Goal: Information Seeking & Learning: Understand process/instructions

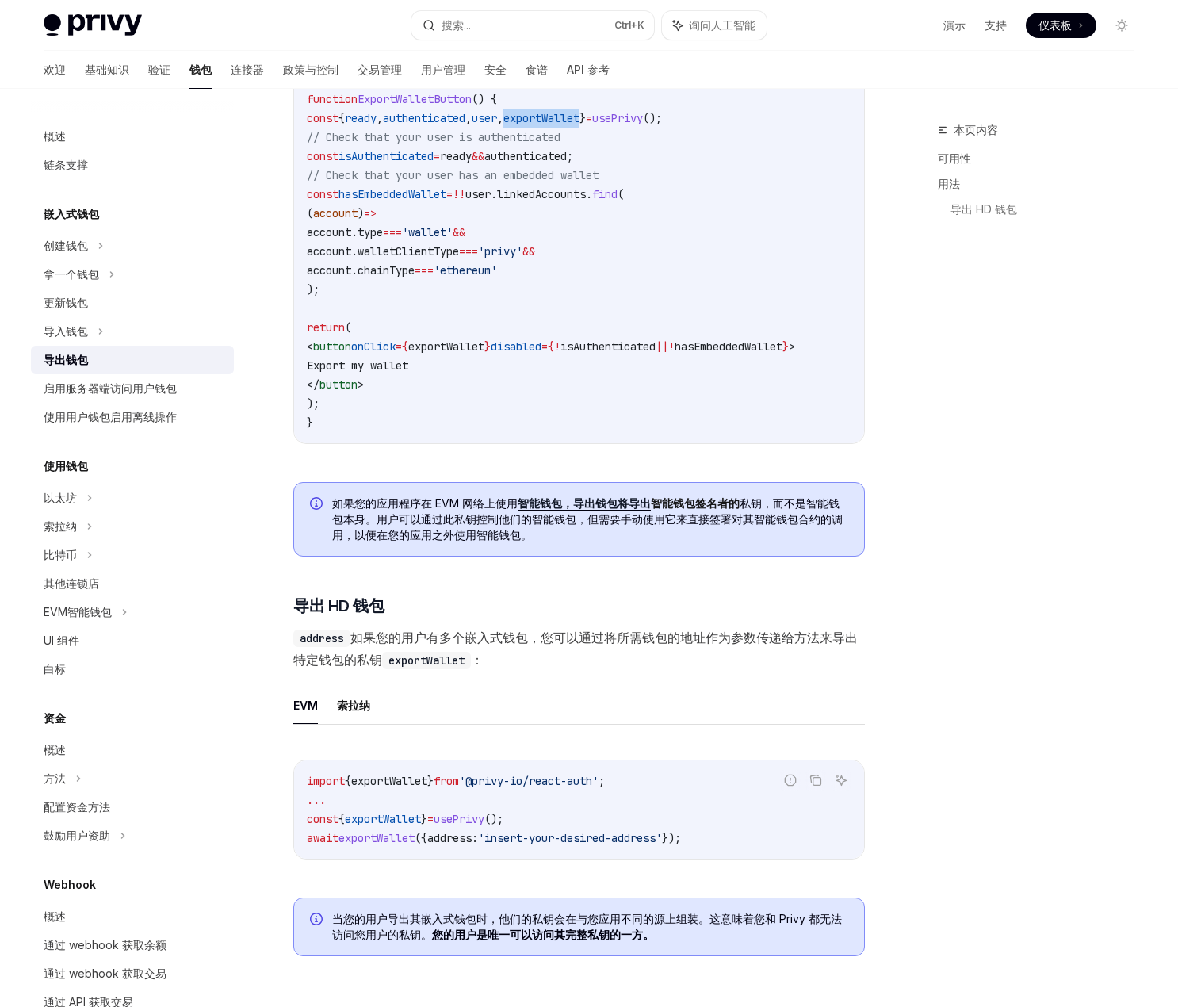
scroll to position [1189, 0]
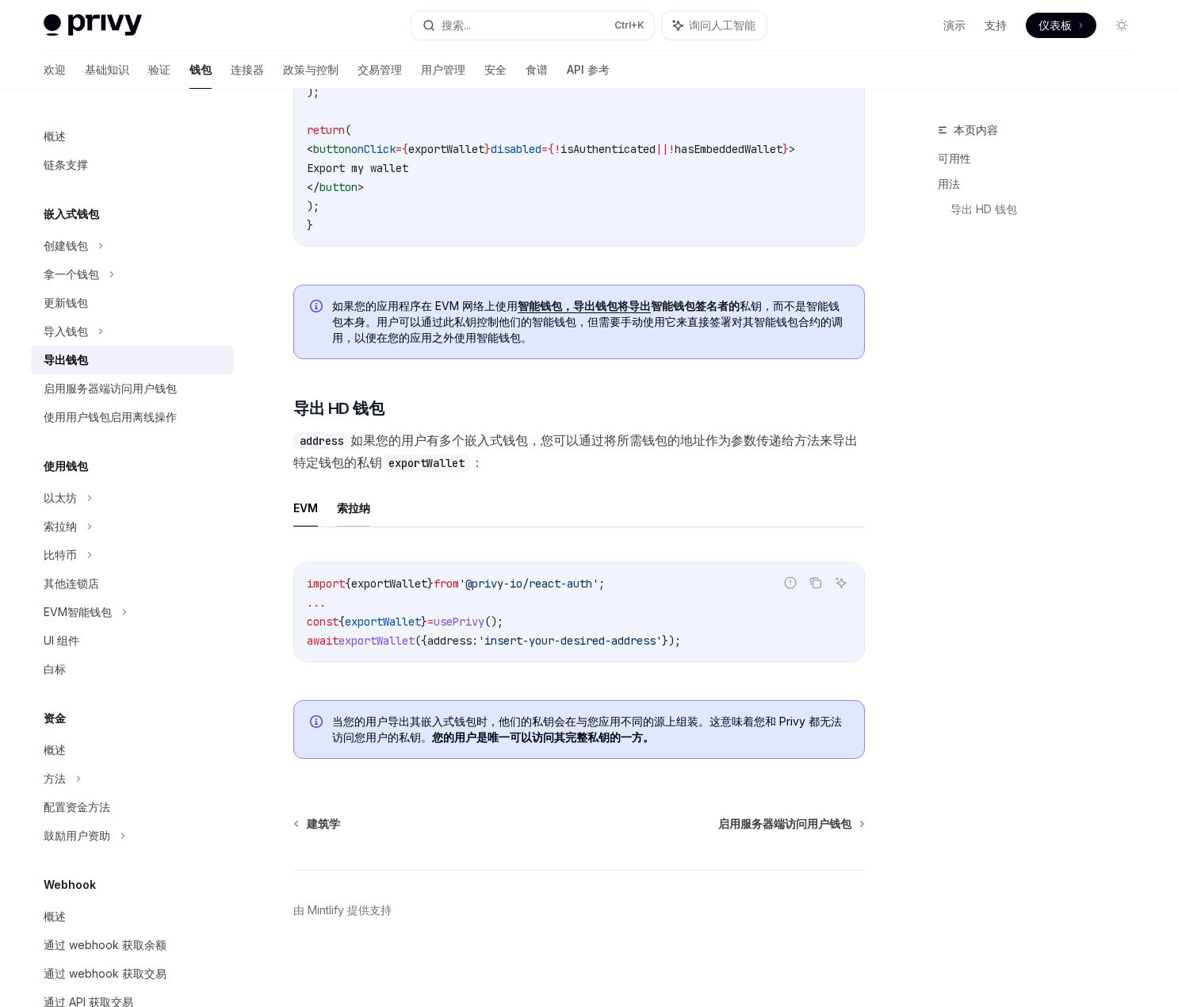
click at [361, 503] on font "索拉纳" at bounding box center [353, 507] width 33 height 13
type textarea "*"
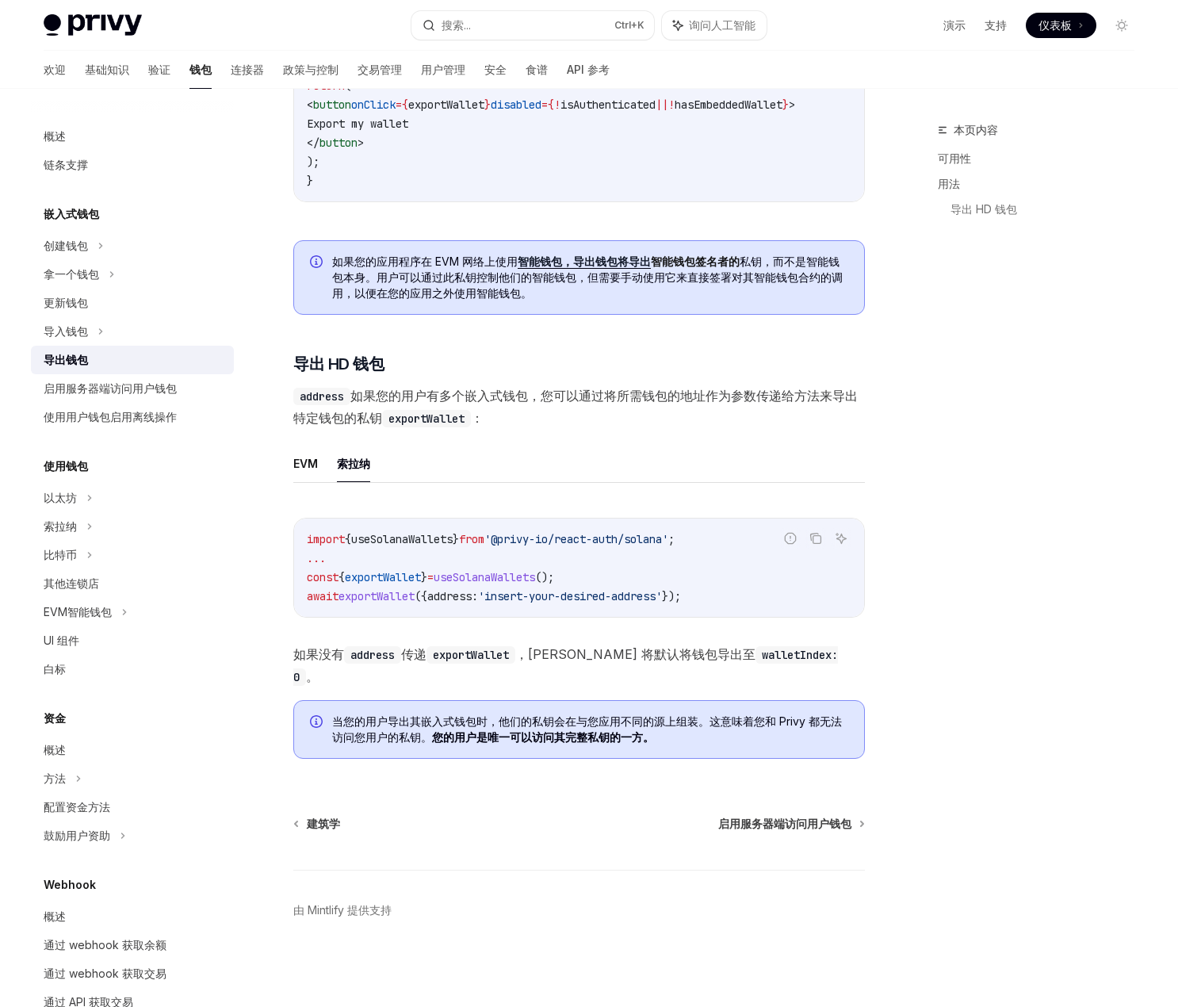
scroll to position [1213, 0]
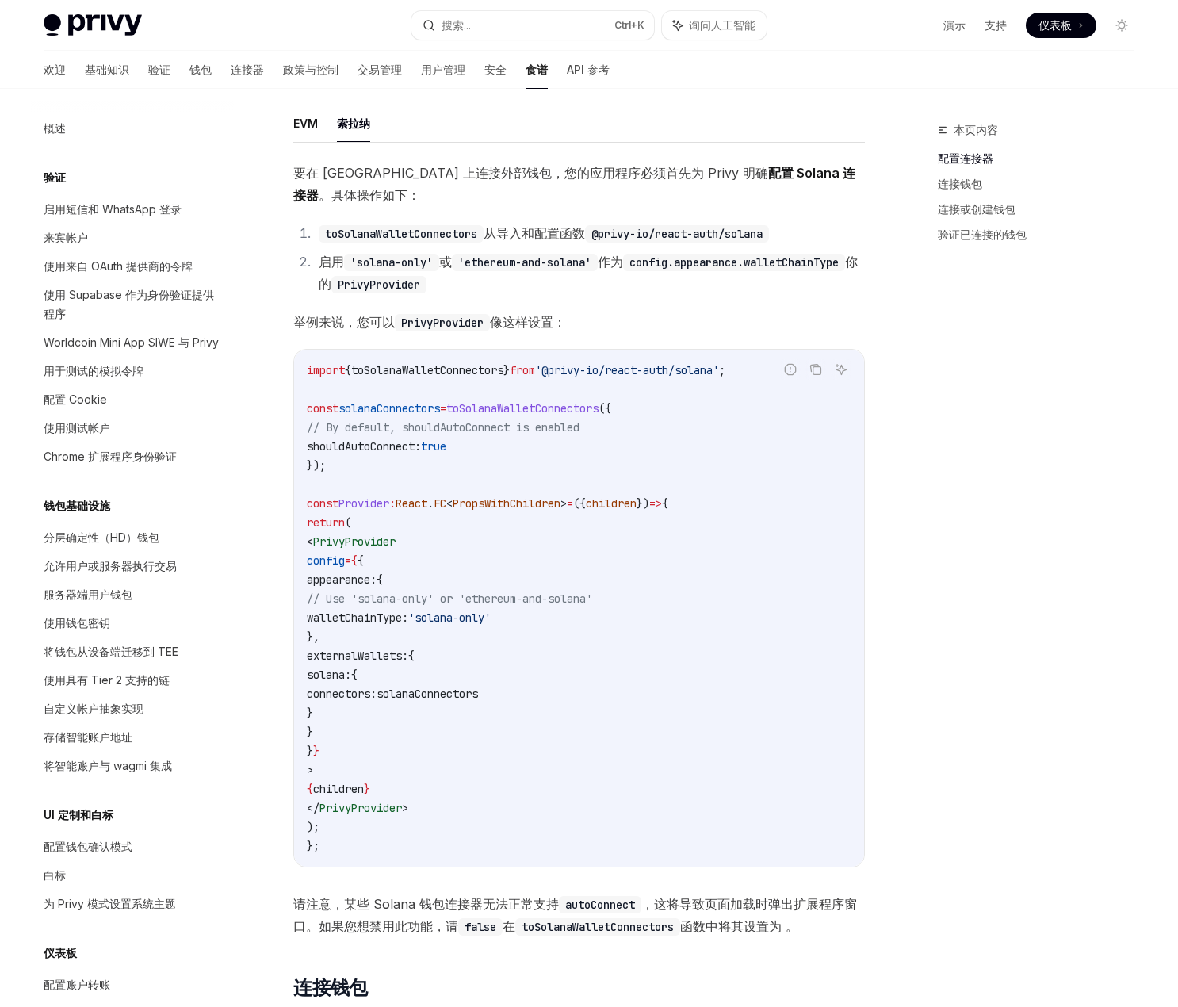
scroll to position [1798, 0]
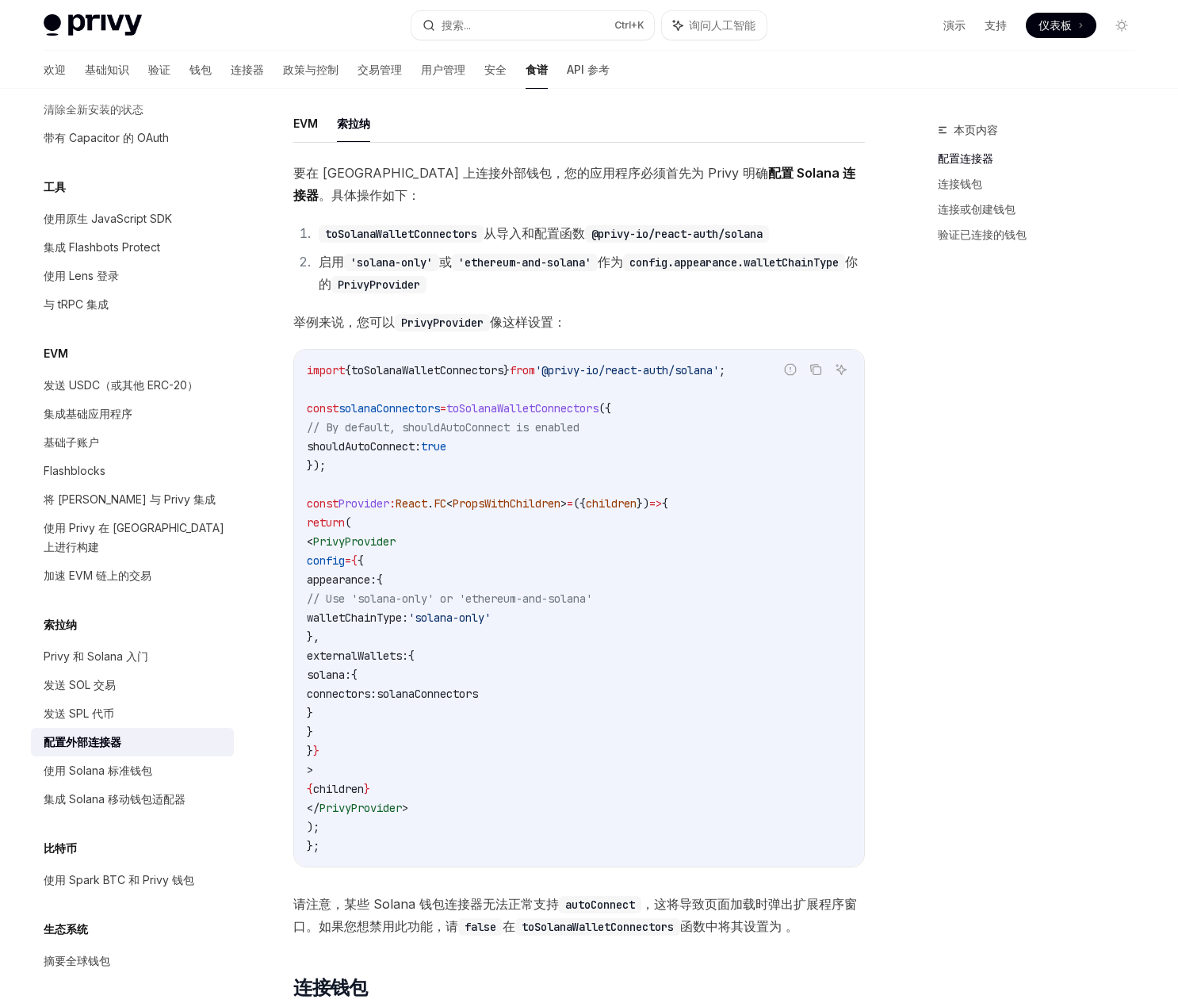
click at [971, 361] on div "本页内容 配置连接器 连接钱包 连接或创建钱包 验证已连接的钱包" at bounding box center [1026, 563] width 241 height 886
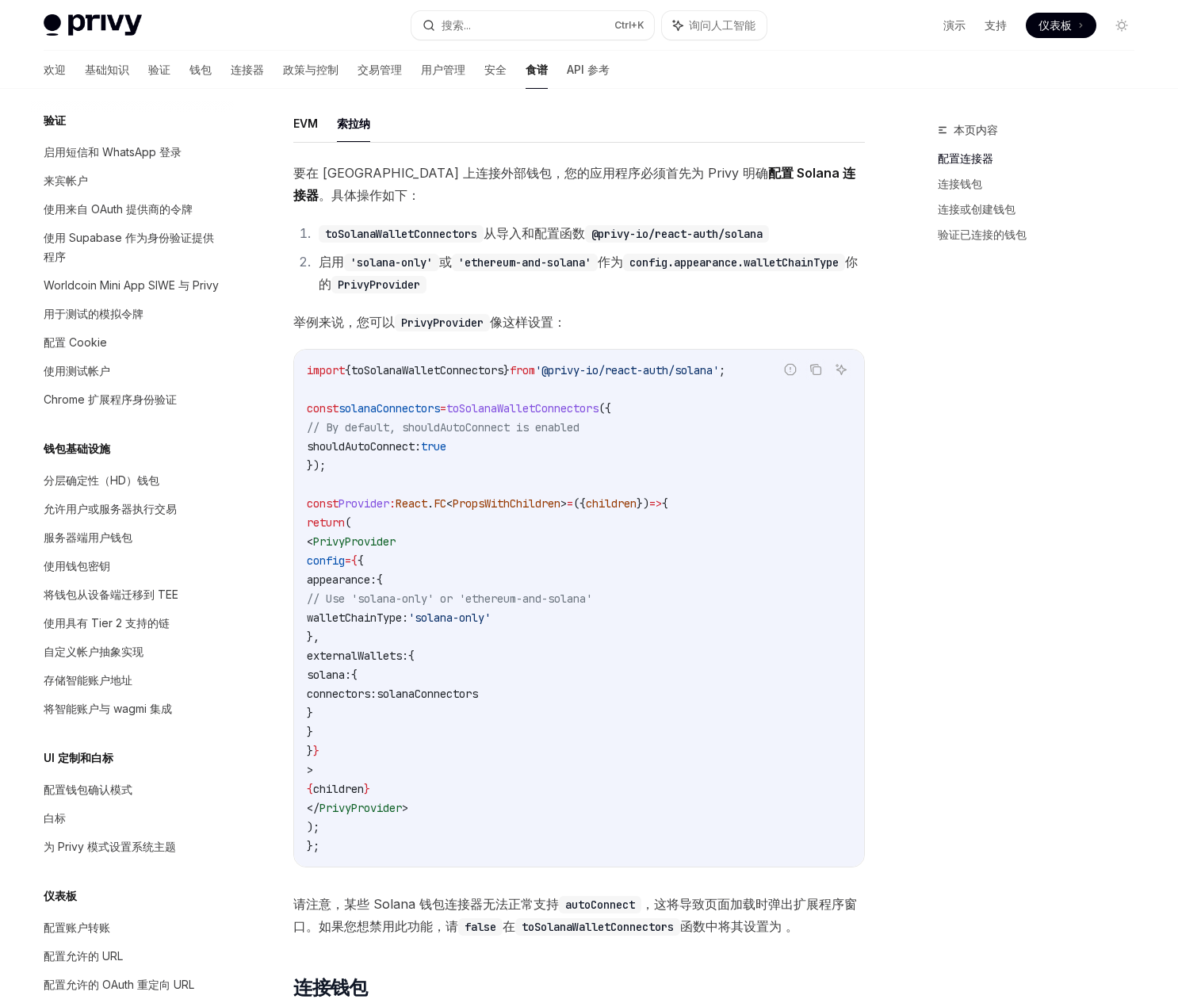
scroll to position [0, 0]
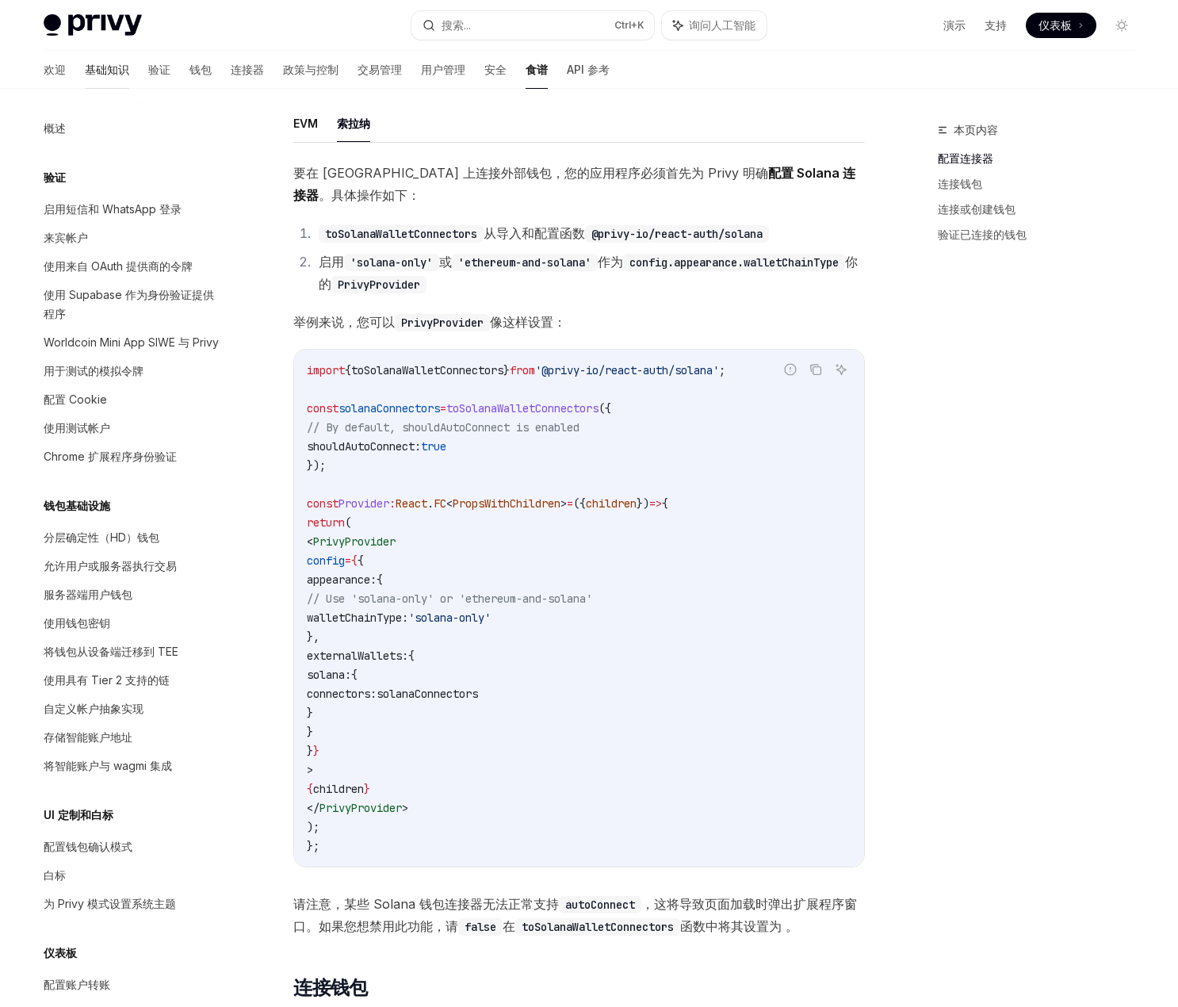
click at [85, 69] on font "基础知识" at bounding box center [107, 69] width 44 height 13
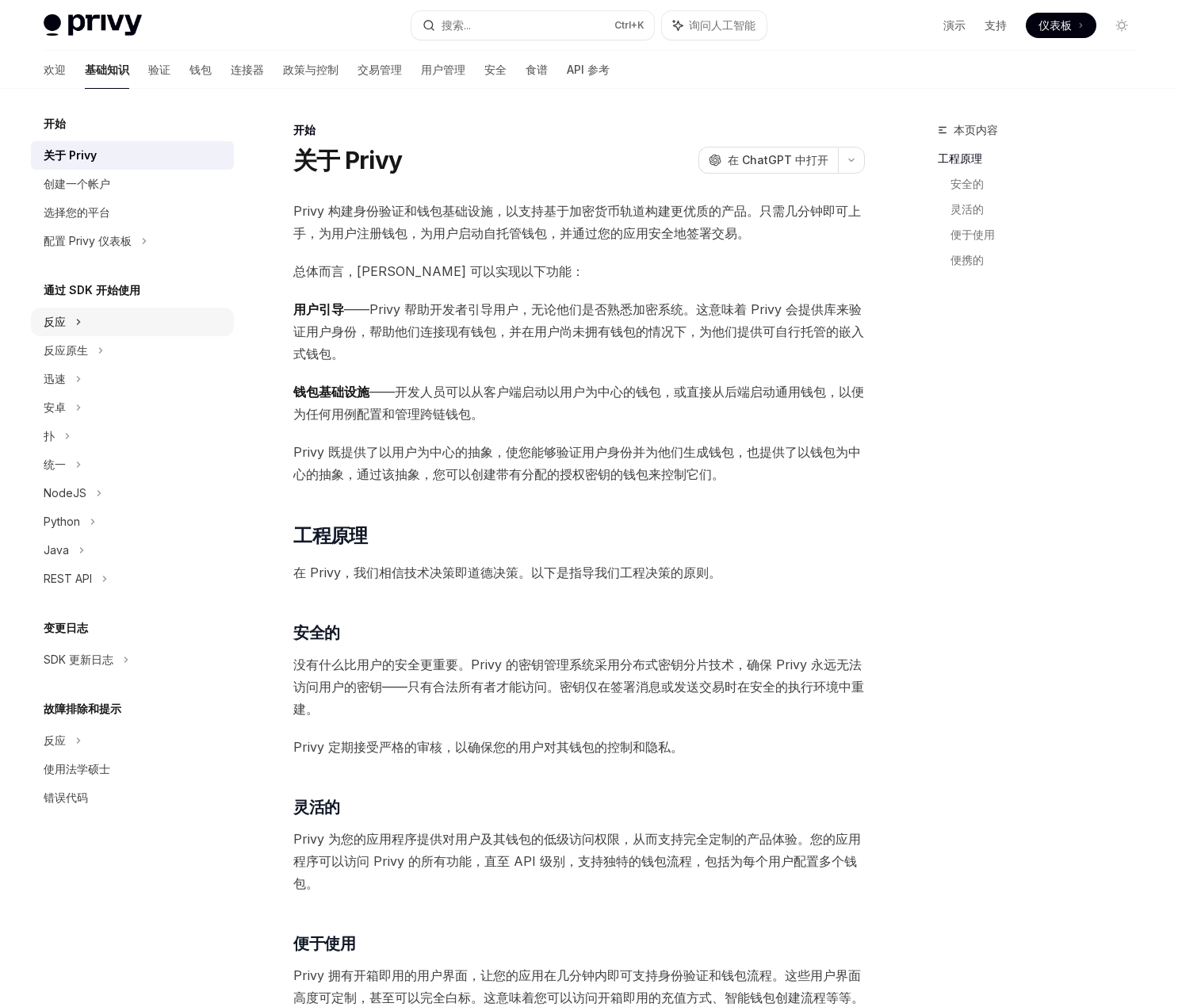
click at [84, 324] on div "反应" at bounding box center [132, 322] width 203 height 29
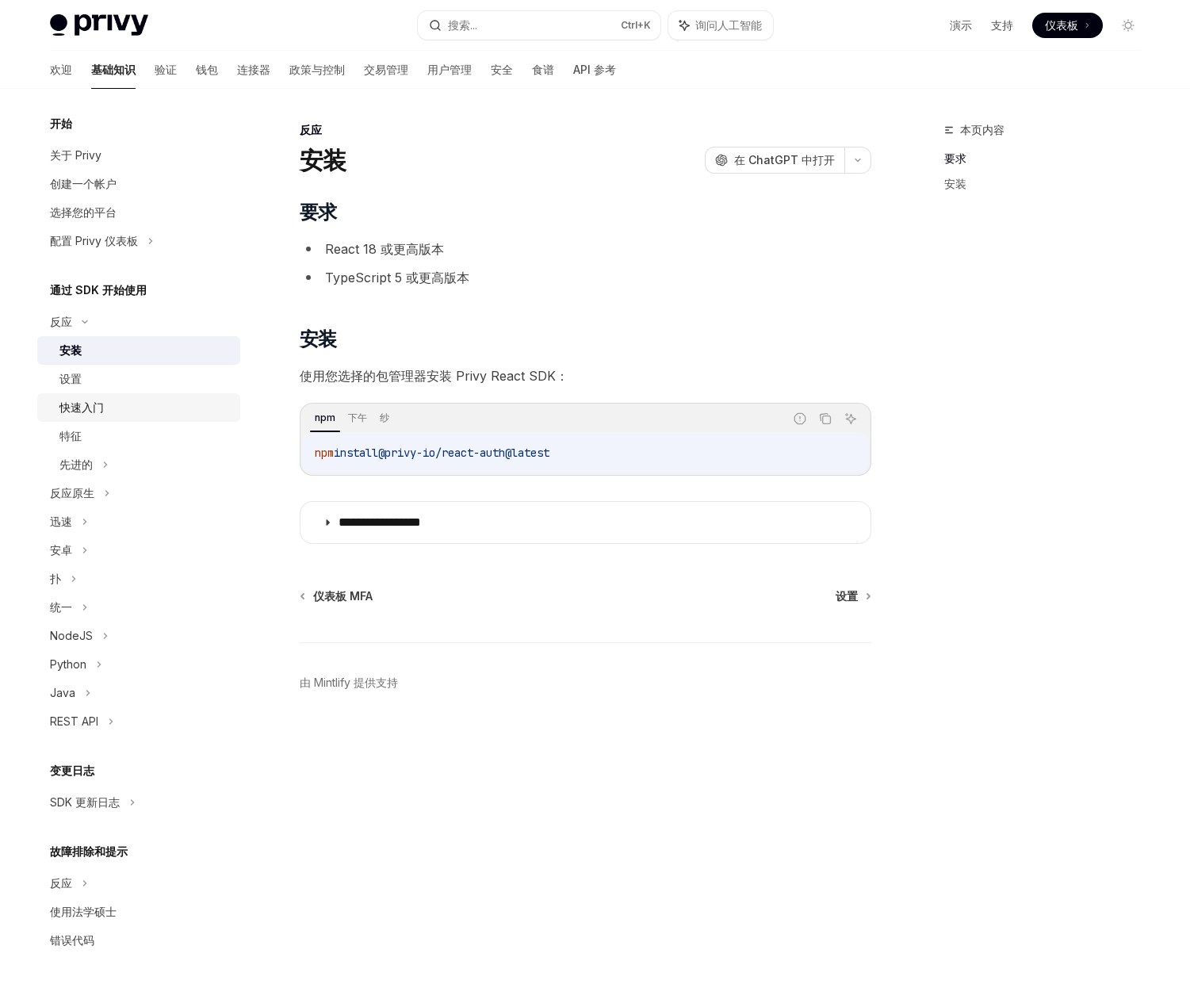
click at [94, 415] on div "快速入门" at bounding box center [81, 407] width 44 height 19
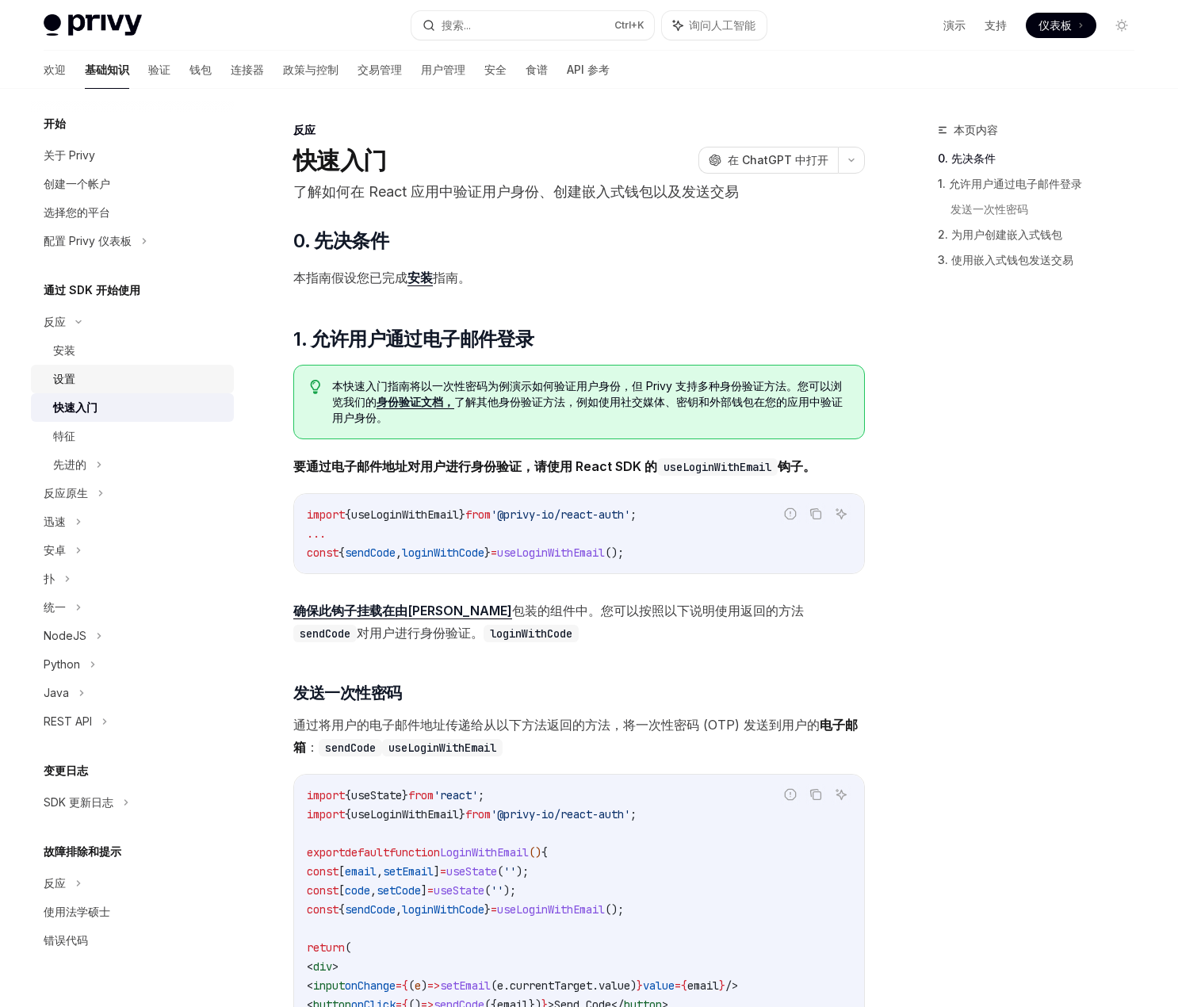
click at [78, 378] on div "设置" at bounding box center [138, 378] width 171 height 19
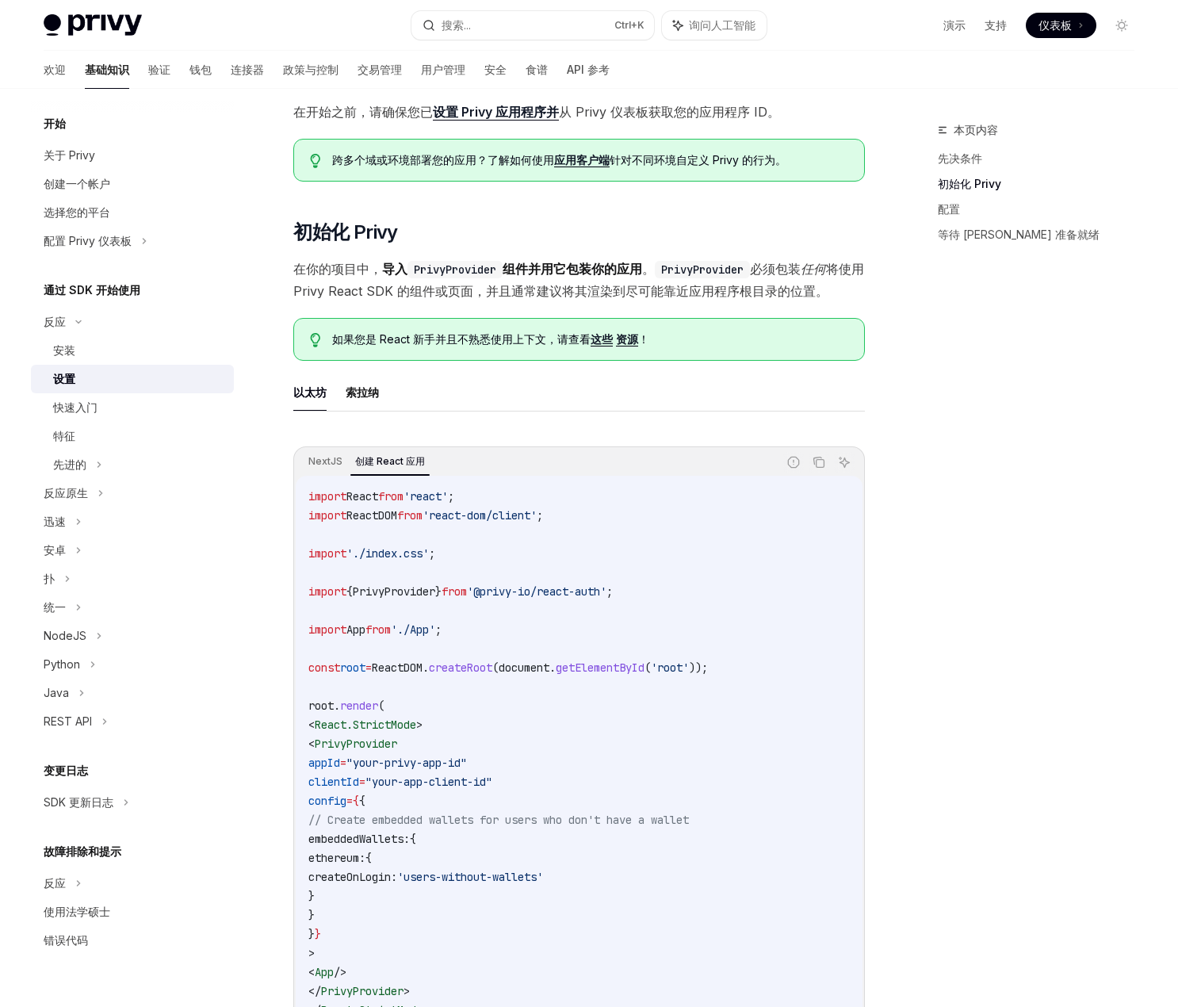
scroll to position [317, 0]
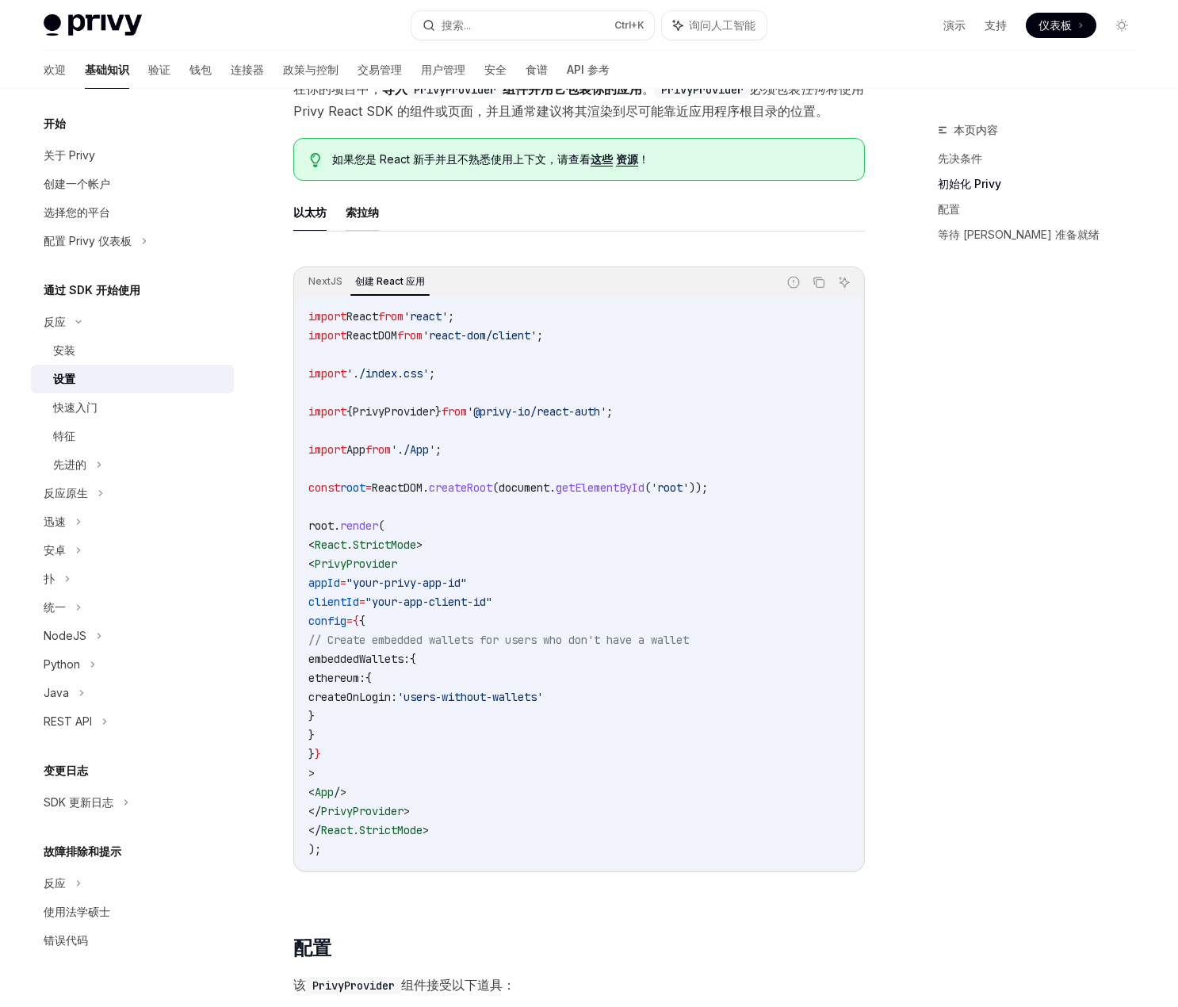
click at [371, 211] on font "索拉纳" at bounding box center [362, 211] width 33 height 13
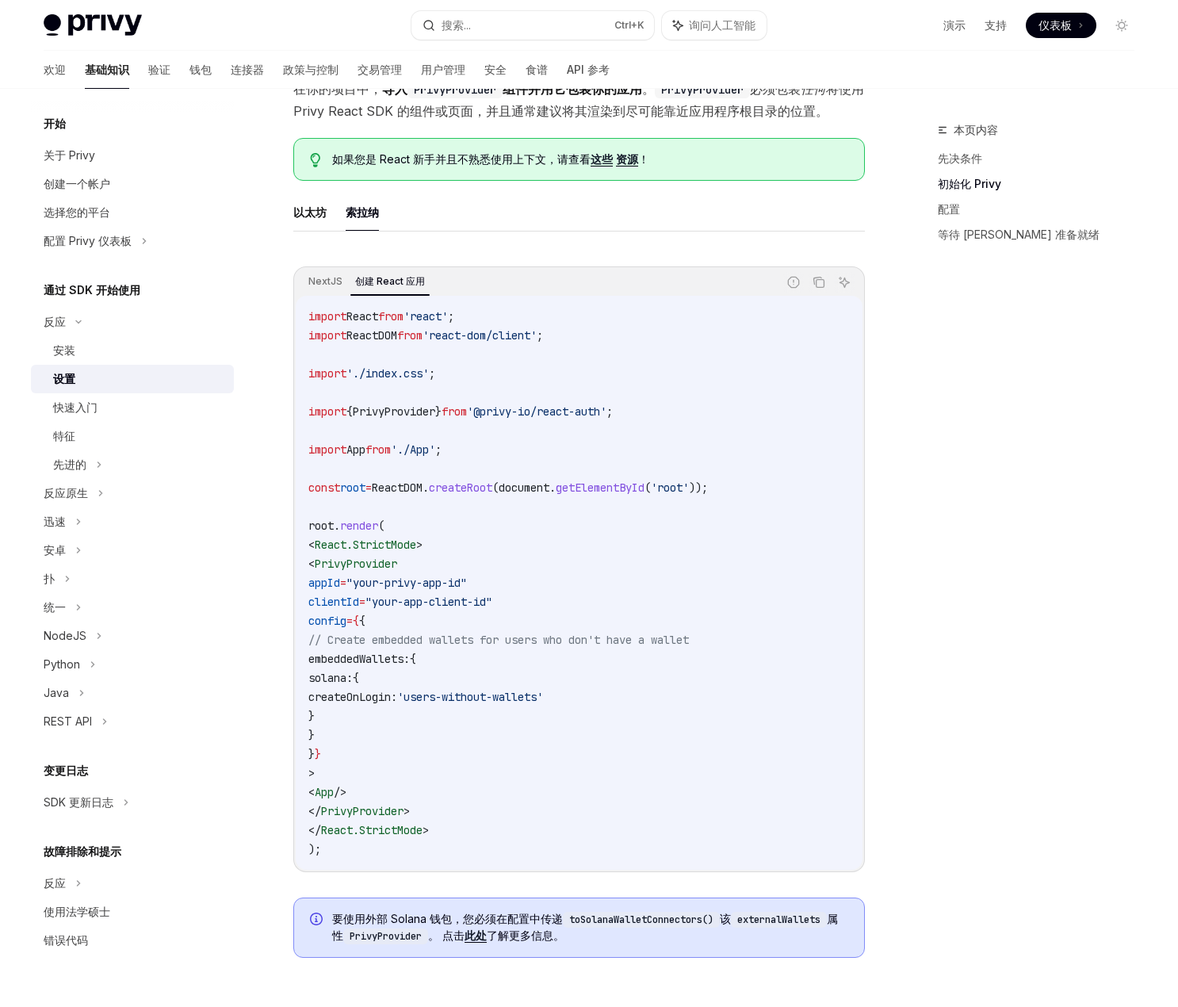
drag, startPoint x: 449, startPoint y: 809, endPoint x: 320, endPoint y: 546, distance: 292.5
click at [320, 546] on code "import React from 'react' ; import ReactDOM from 'react-dom/client' ; import '.…" at bounding box center [578, 583] width 541 height 552
click at [315, 563] on span "<" at bounding box center [311, 563] width 6 height 14
click at [339, 611] on code "import React from 'react' ; import ReactDOM from 'react-dom/client' ; import '.…" at bounding box center [578, 583] width 541 height 552
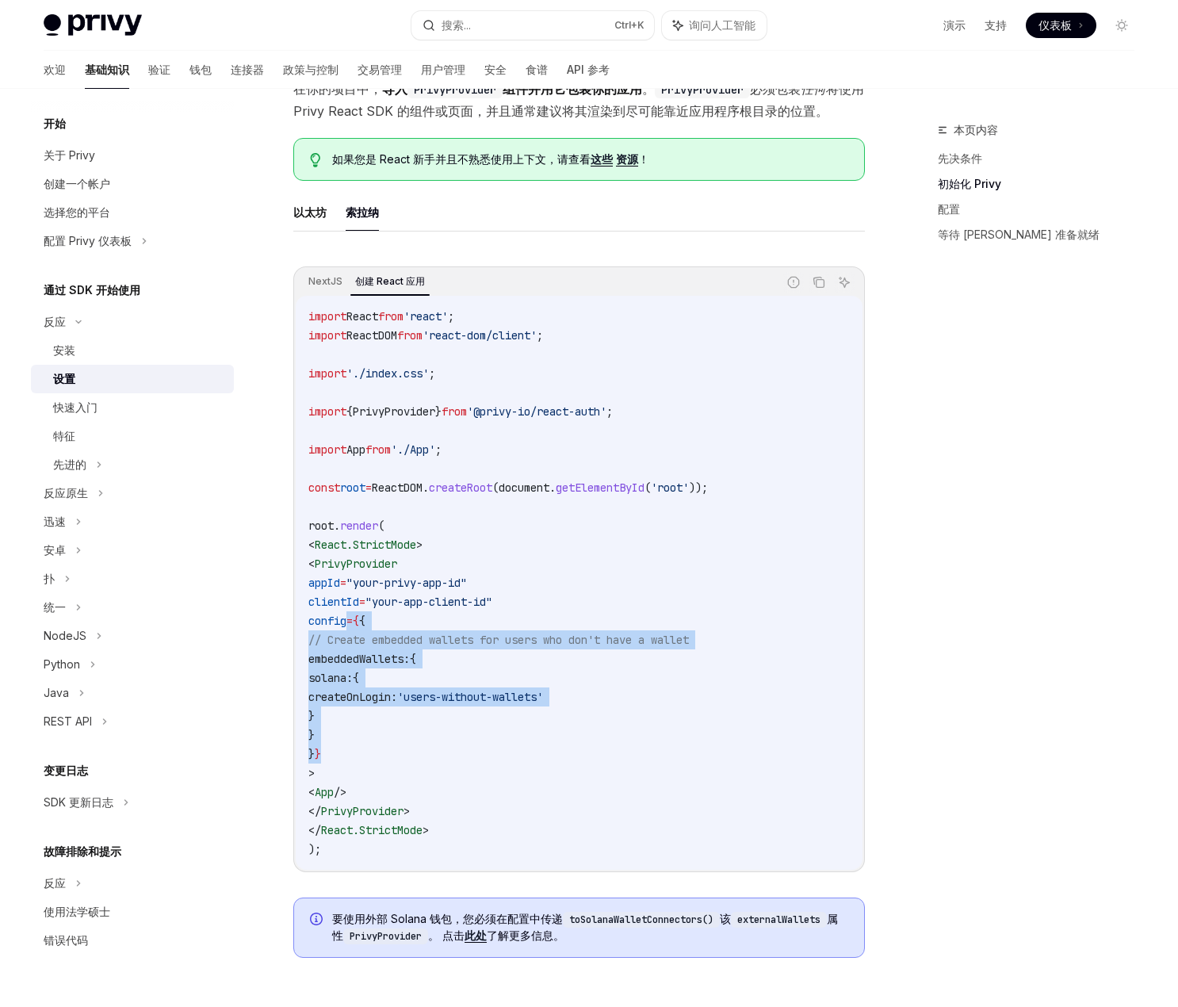
drag, startPoint x: 348, startPoint y: 624, endPoint x: 393, endPoint y: 749, distance: 133.1
click at [393, 749] on code "import React from 'react' ; import ReactDOM from 'react-dom/client' ; import '.…" at bounding box center [578, 583] width 541 height 552
copy code "config = { { // Create embedded wallets for users who don't have a wallet embed…"
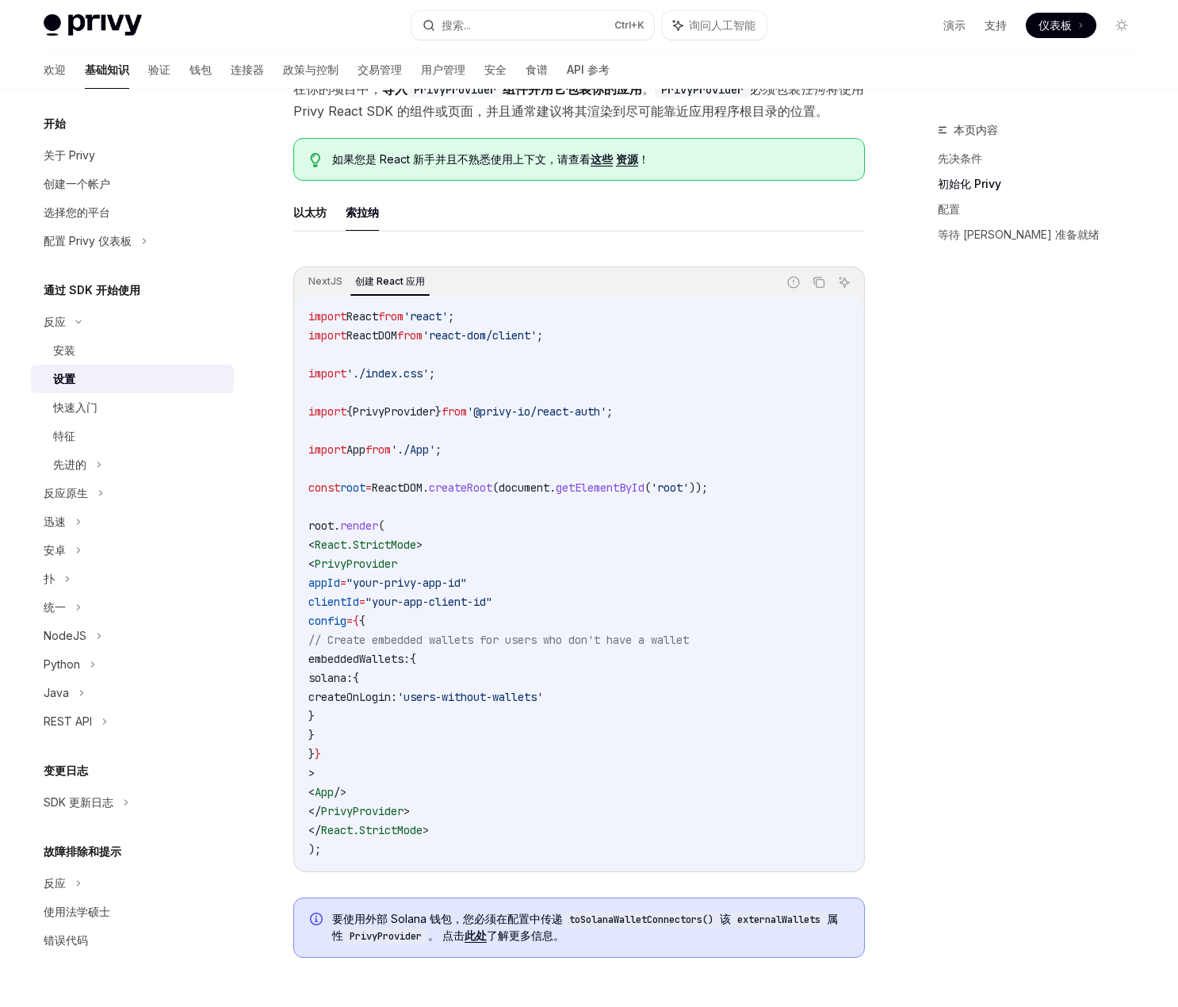
click at [997, 391] on div "本页内容 先决条件 初始化 Privy 配置 等待 Privy 准备就绪" at bounding box center [1026, 563] width 241 height 886
drag, startPoint x: 361, startPoint y: 661, endPoint x: 394, endPoint y: 729, distance: 75.5
click at [394, 729] on code "import React from 'react' ; import ReactDOM from 'react-dom/client' ; import '.…" at bounding box center [578, 583] width 541 height 552
copy code "embeddedWallets: { solana: { createOnLogin: 'users-without-wallets' } }"
drag, startPoint x: 1065, startPoint y: 505, endPoint x: 1053, endPoint y: 369, distance: 136.8
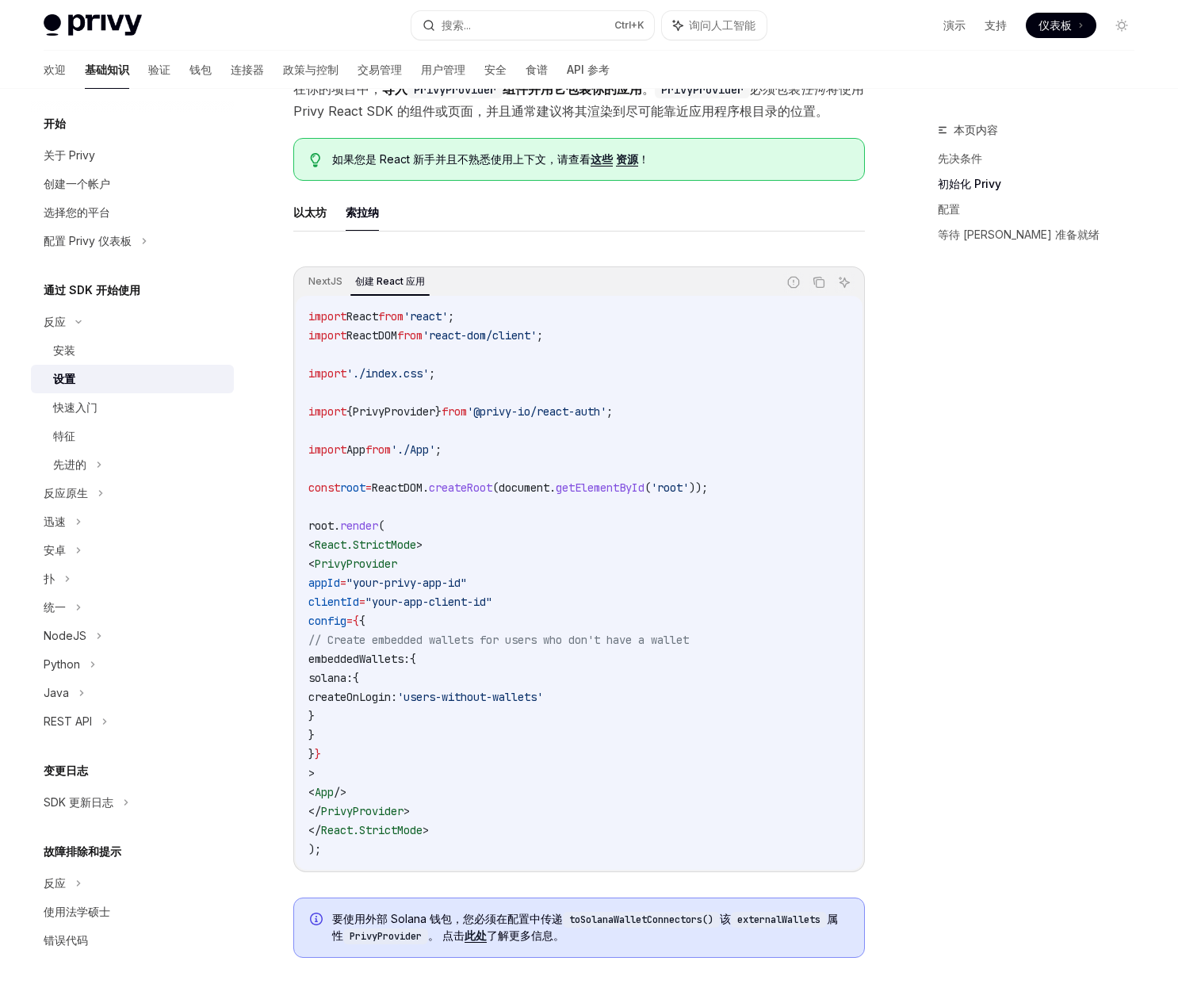
click at [1064, 503] on div "本页内容 先决条件 初始化 Privy 配置 等待 Privy 准备就绪" at bounding box center [1026, 563] width 241 height 886
click at [148, 78] on link "验证" at bounding box center [159, 70] width 22 height 38
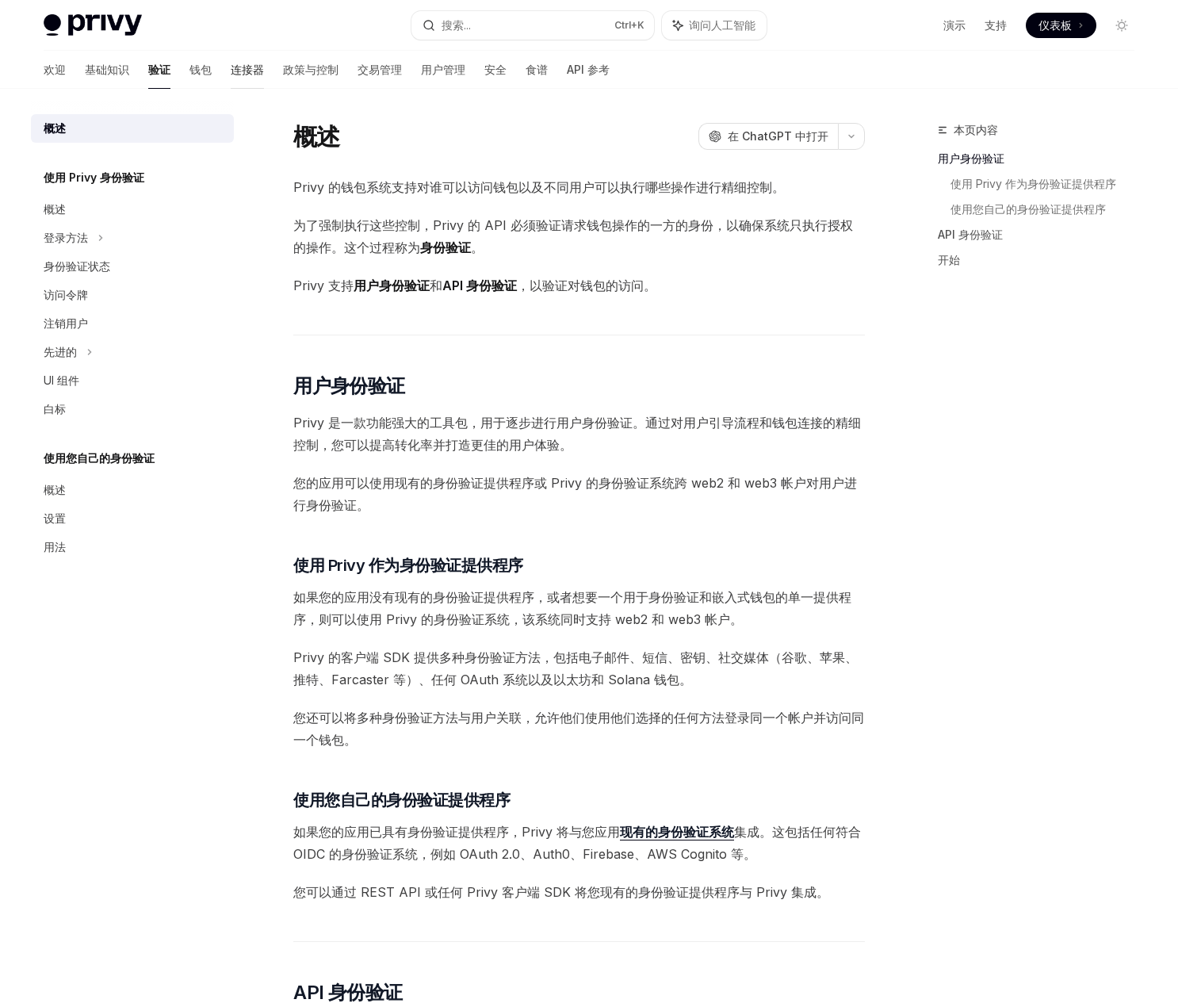
click at [231, 66] on font "连接器" at bounding box center [247, 69] width 33 height 13
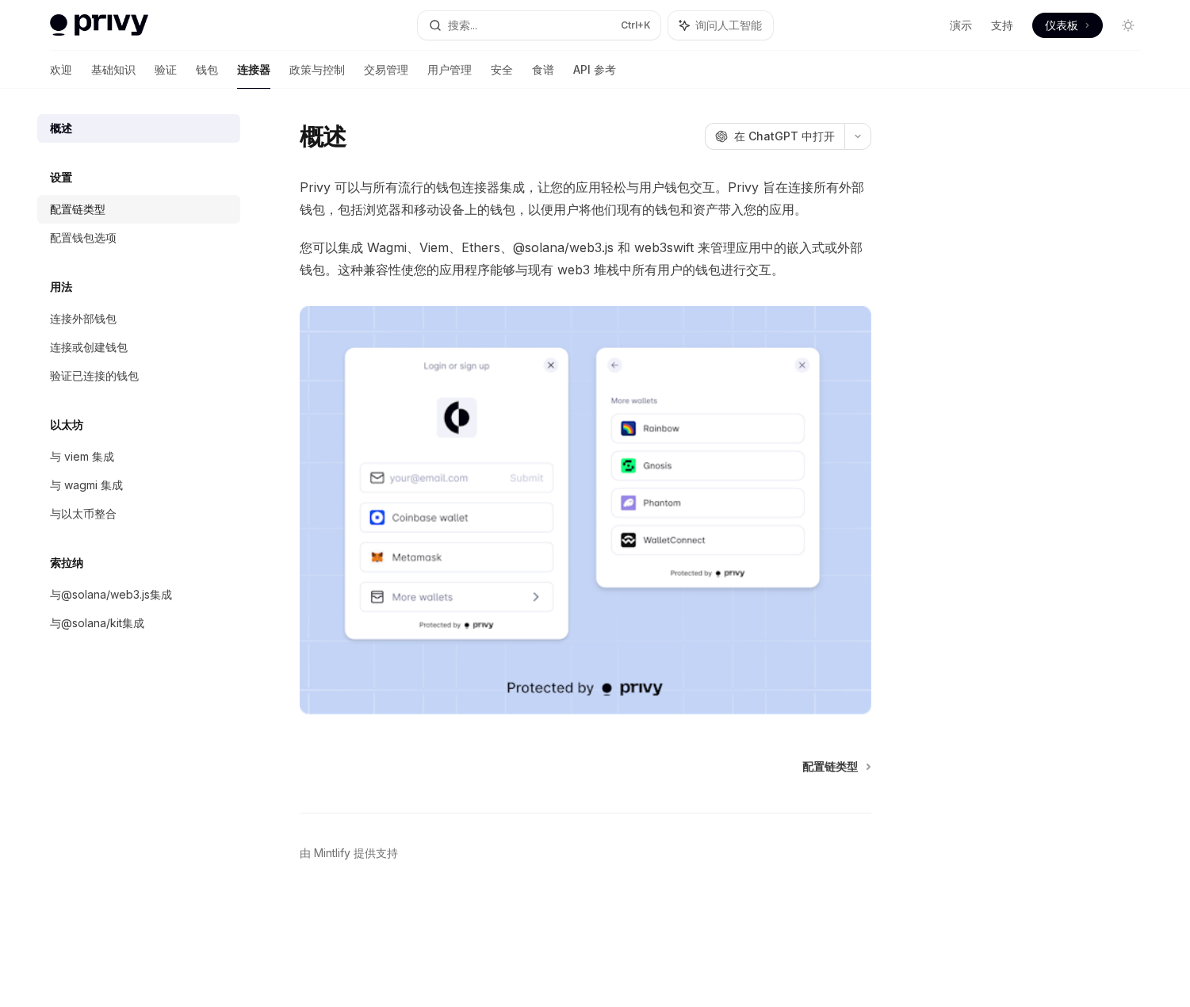
click at [94, 203] on font "配置链类型" at bounding box center [77, 208] width 55 height 13
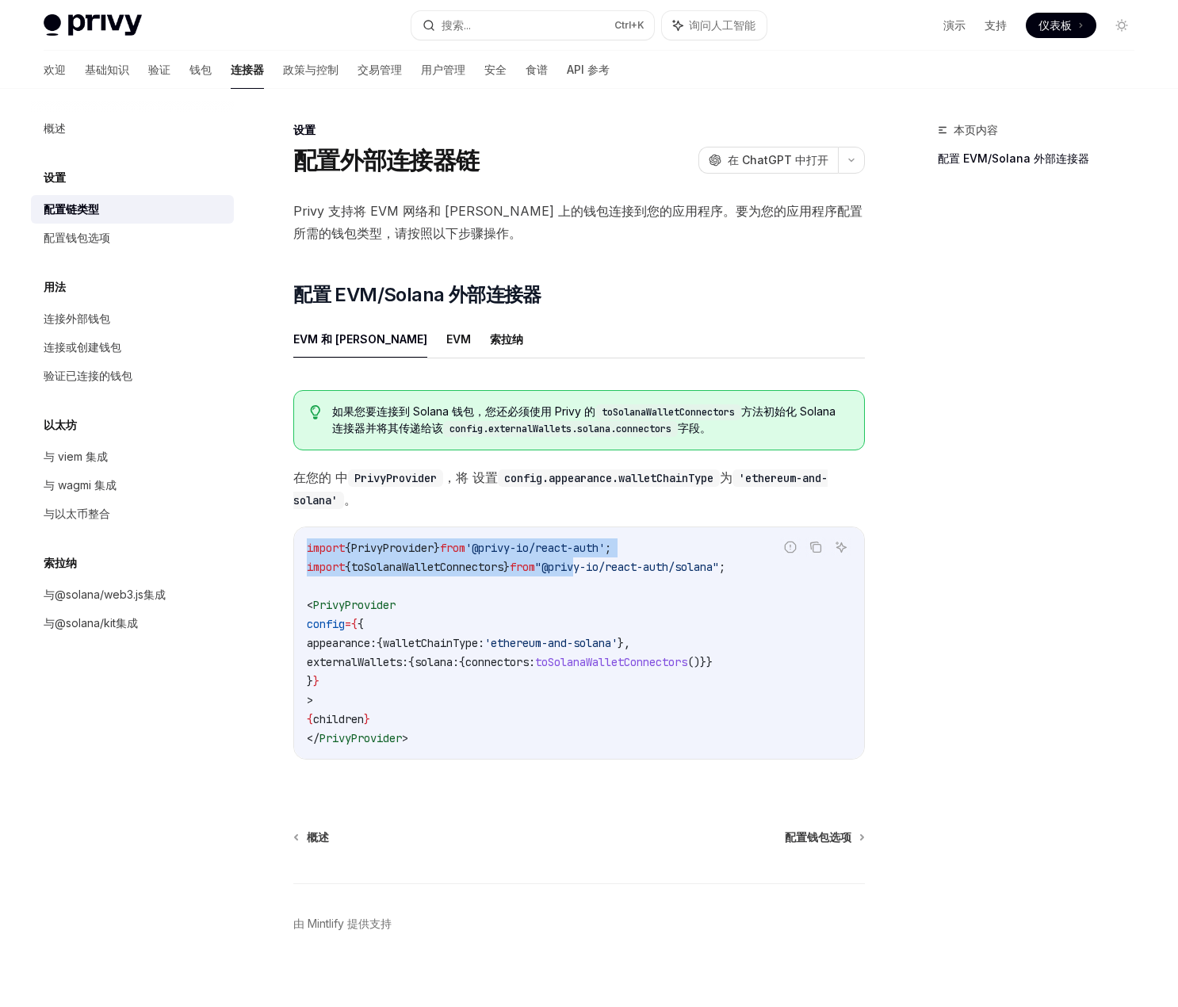
drag, startPoint x: 768, startPoint y: 569, endPoint x: 601, endPoint y: 568, distance: 167.3
click at [601, 568] on div "报告错误代码 复制 询问人工智能 import { PrivyProvider } from '@privy-io/react-auth' ; import …" at bounding box center [579, 642] width 572 height 233
click at [425, 568] on span "toSolanaWalletConnectors" at bounding box center [427, 567] width 152 height 14
drag, startPoint x: 308, startPoint y: 567, endPoint x: 759, endPoint y: 562, distance: 451.0
click at [725, 562] on span "import { toSolanaWalletConnectors } from "@privy-io/react-auth/solana" ;" at bounding box center [516, 567] width 419 height 14
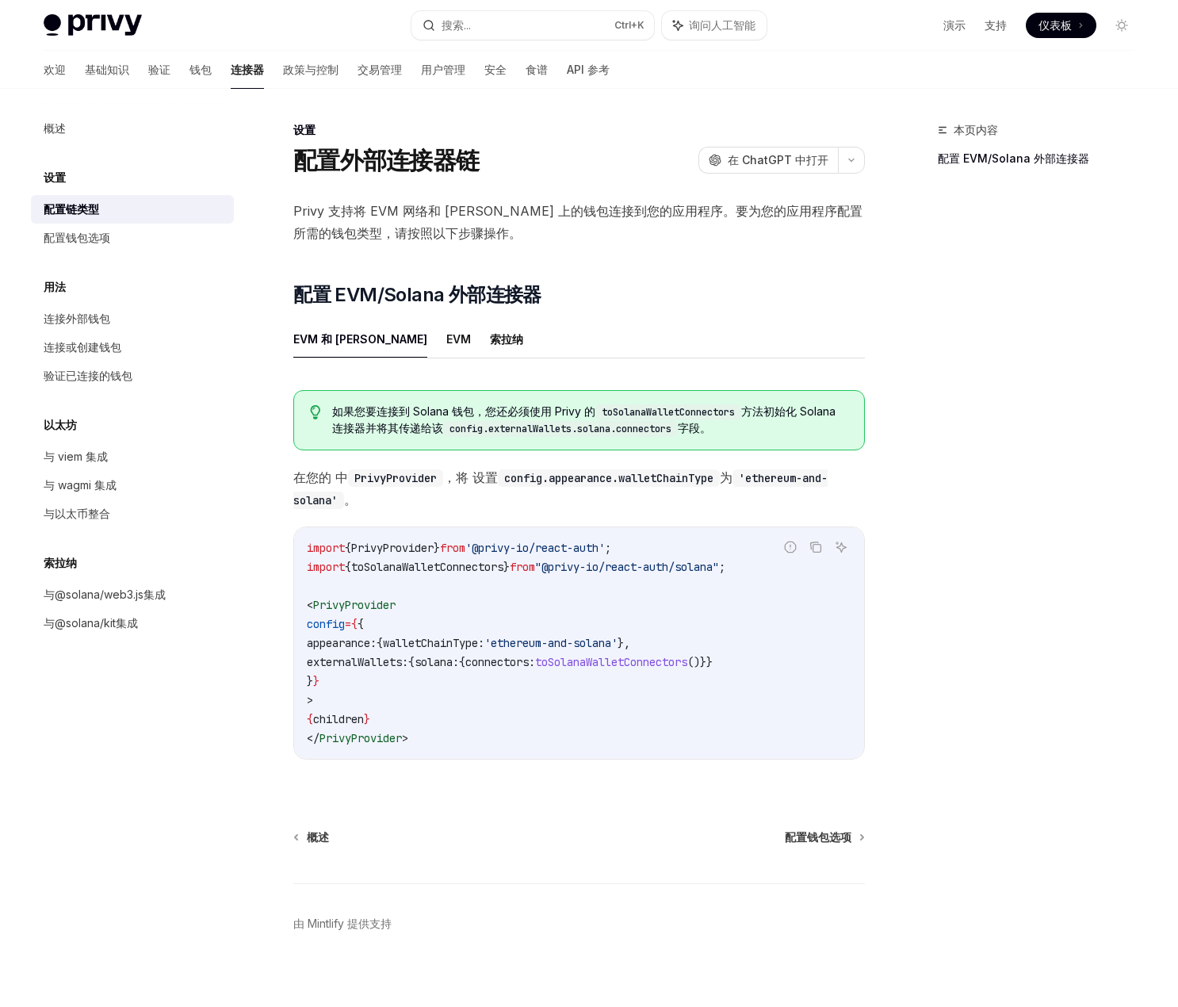
copy span "import { toSolanaWalletConnectors } from "@privy-io/react-auth/solana""
click at [1037, 417] on div "本页内容 配置 EVM/Solana 外部连接器" at bounding box center [1026, 563] width 241 height 886
drag, startPoint x: 334, startPoint y: 667, endPoint x: 790, endPoint y: 660, distance: 456.6
click at [790, 660] on code "import { PrivyProvider } from '@privy-io/react-auth' ; import { toSolanaWalletC…" at bounding box center [579, 642] width 545 height 209
copy span "externalWallets: { solana: { connectors: toSolanaWalletConnectors ()}}"
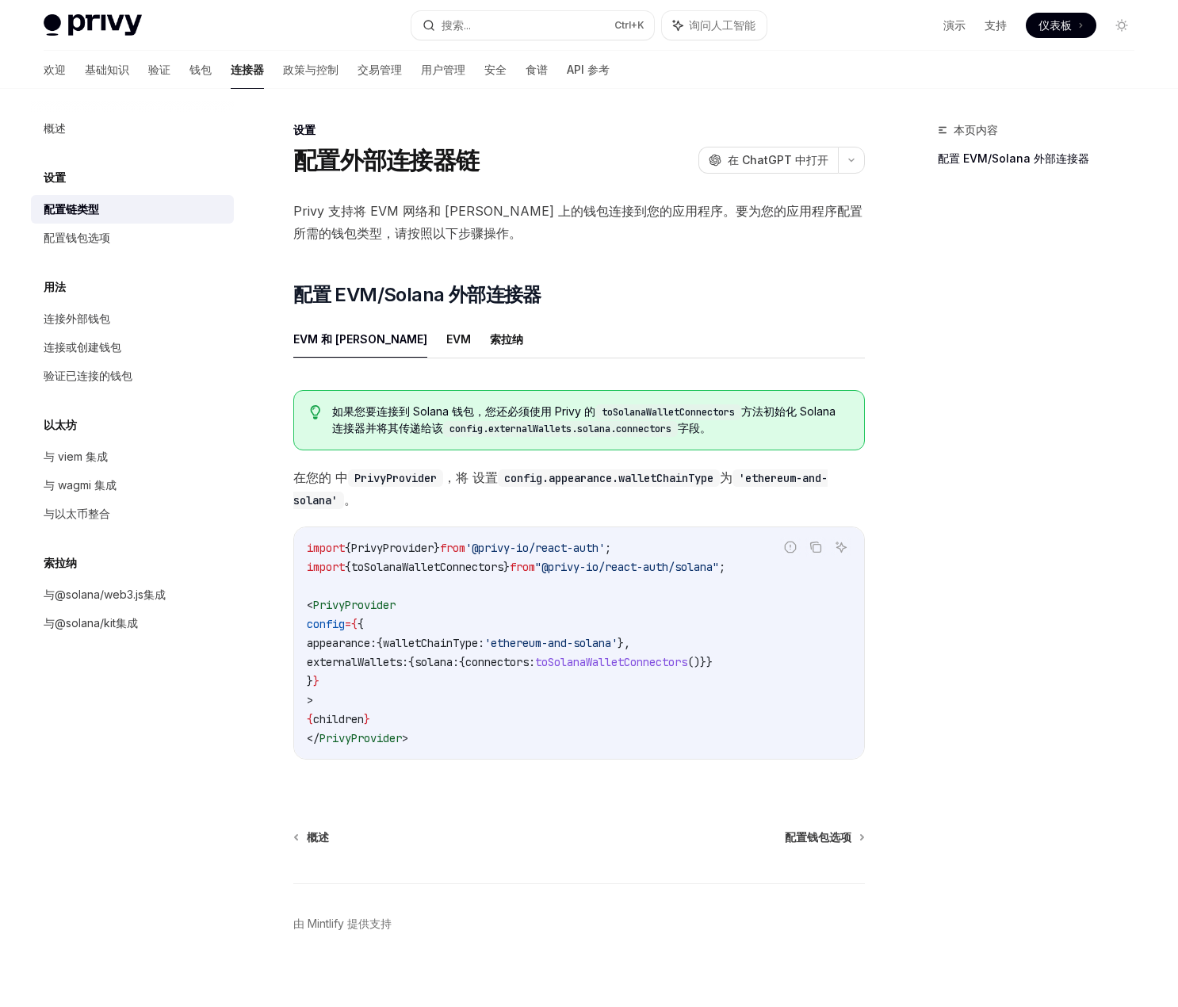
click at [1088, 500] on div "本页内容 配置 EVM/Solana 外部连接器" at bounding box center [1026, 563] width 241 height 886
drag, startPoint x: 445, startPoint y: 662, endPoint x: 794, endPoint y: 666, distance: 348.8
click at [794, 666] on code "import { PrivyProvider } from '@privy-io/react-auth' ; import { toSolanaWalletC…" at bounding box center [579, 642] width 545 height 209
copy span "{ solana: { connectors: toSolanaWalletConnectors ()}}"
click at [1042, 433] on div "本页内容 配置 EVM/Solana 外部连接器" at bounding box center [1026, 563] width 241 height 886
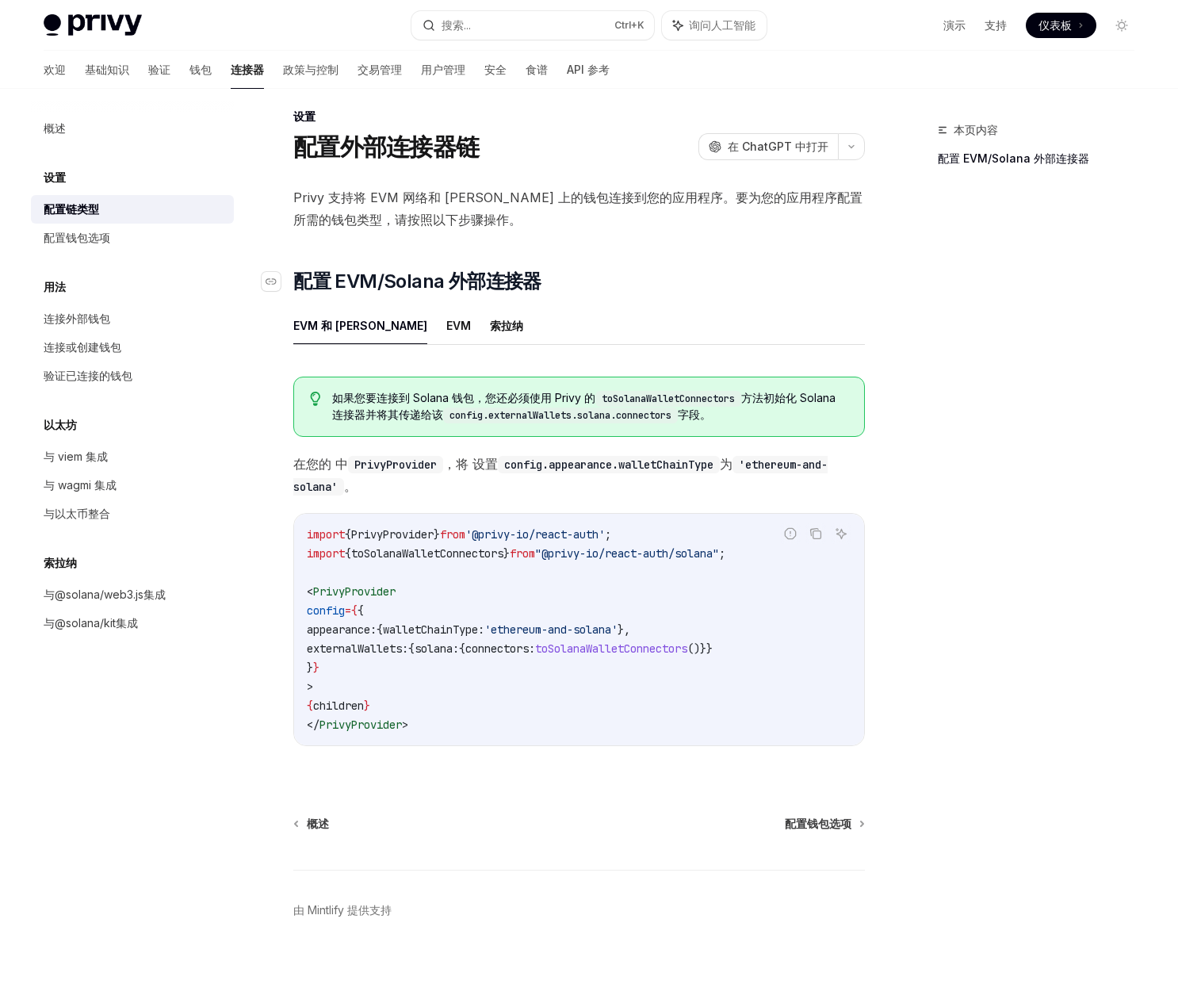
scroll to position [25, 0]
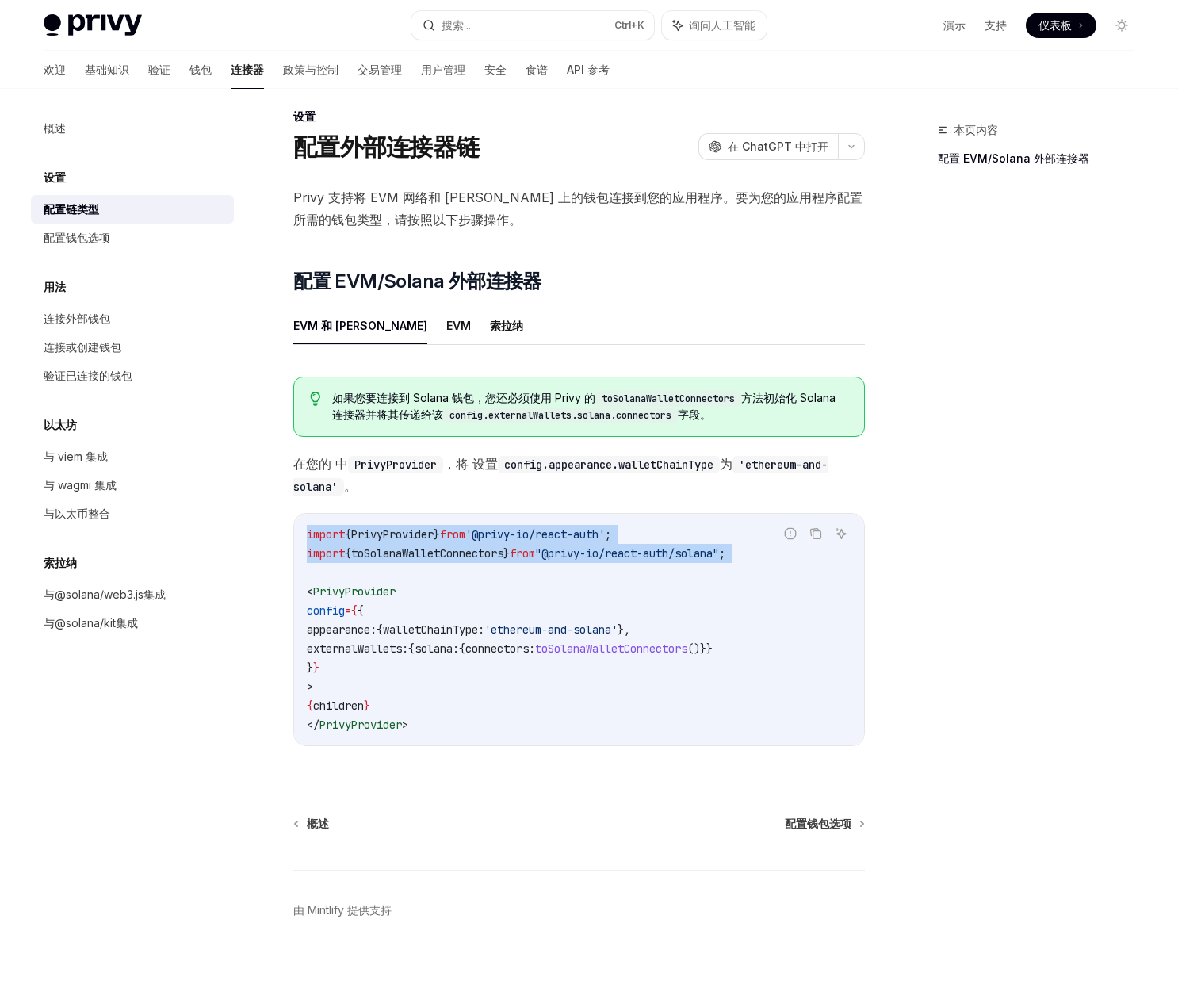
drag, startPoint x: 766, startPoint y: 541, endPoint x: 652, endPoint y: 556, distance: 115.0
click at [652, 556] on div "报告错误代码 复制 询问人工智能 import { PrivyProvider } from '@privy-io/react-auth' ; import …" at bounding box center [579, 629] width 572 height 233
click at [503, 546] on span "toSolanaWalletConnectors" at bounding box center [427, 553] width 152 height 14
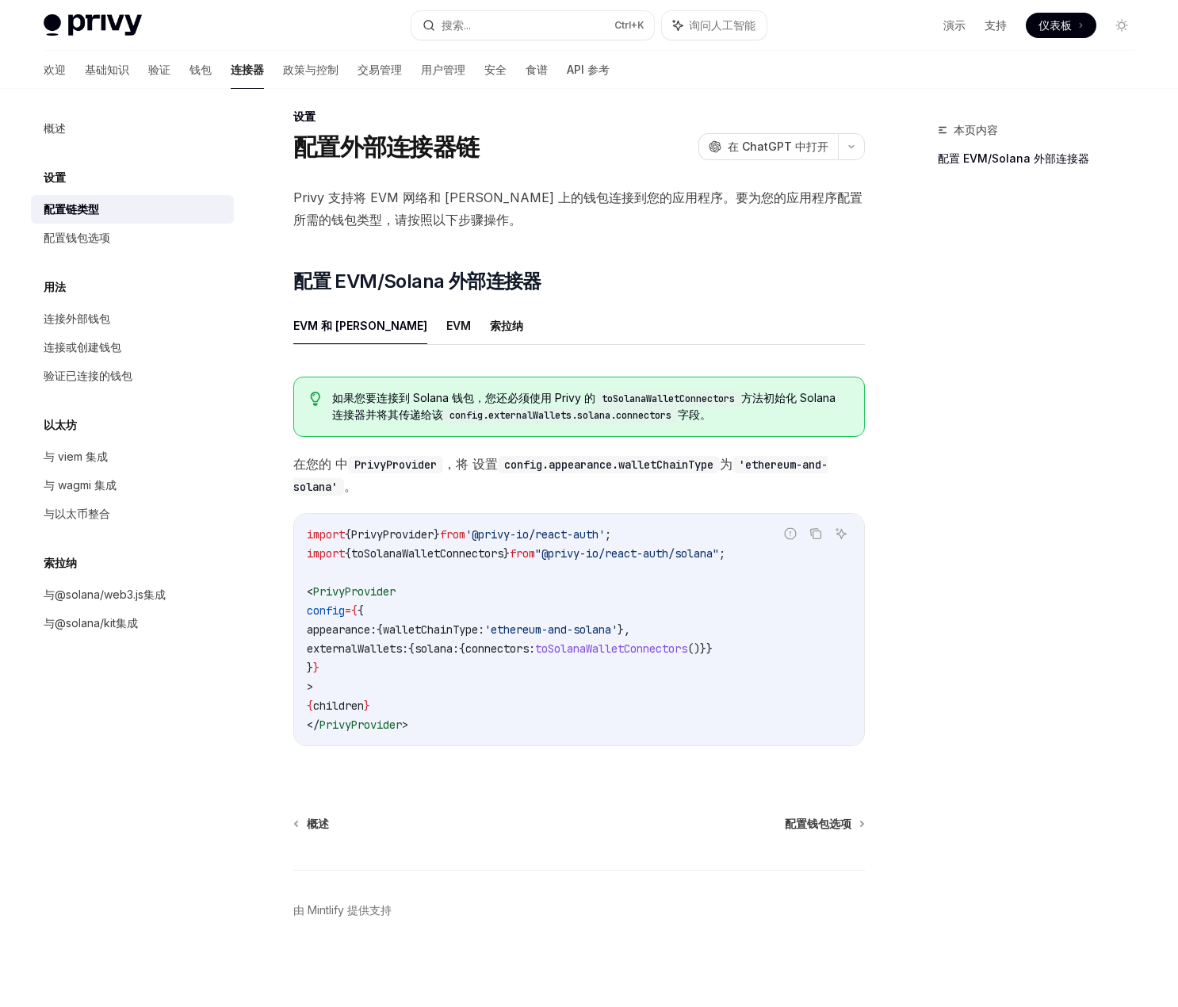
drag, startPoint x: 306, startPoint y: 544, endPoint x: 759, endPoint y: 538, distance: 452.6
click at [759, 538] on div "import { PrivyProvider } from '@privy-io/react-auth' ; import { toSolanaWalletC…" at bounding box center [579, 629] width 570 height 231
copy span "import { toSolanaWalletConnectors } from "@privy-io/react-auth/solana""
click at [972, 536] on div "本页内容 配置 EVM/Solana 外部连接器" at bounding box center [1026, 563] width 241 height 886
click at [947, 510] on div "本页内容 配置 EVM/Solana 外部连接器" at bounding box center [1026, 563] width 241 height 886
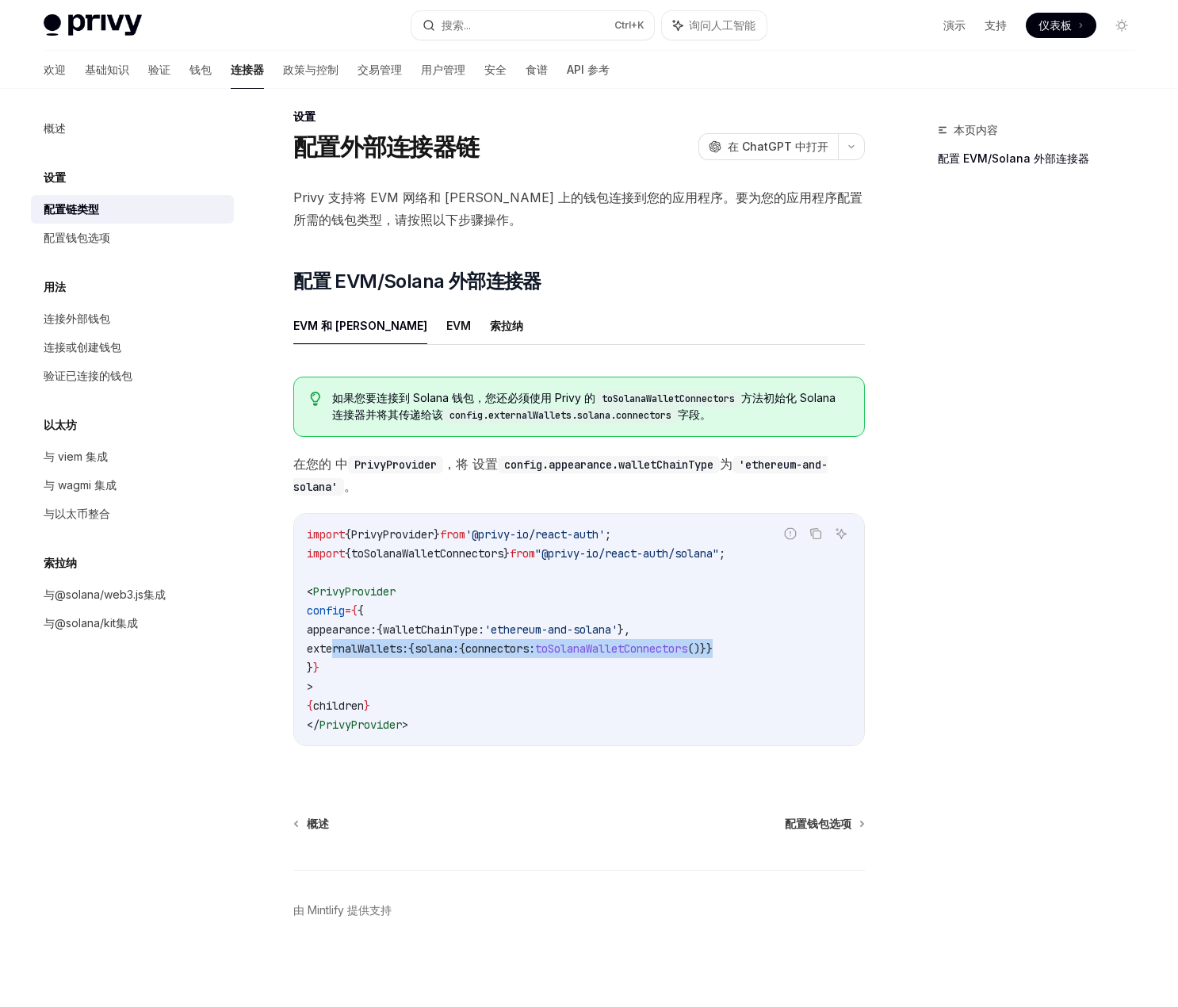
drag, startPoint x: 334, startPoint y: 637, endPoint x: 785, endPoint y: 637, distance: 451.0
click at [785, 637] on code "import { PrivyProvider } from '@privy-io/react-auth' ; import { toSolanaWalletC…" at bounding box center [579, 629] width 545 height 209
copy span "externalWallets: { solana: { connectors: toSolanaWalletConnectors ()}}"
drag, startPoint x: 1029, startPoint y: 381, endPoint x: 992, endPoint y: 352, distance: 46.8
click at [1028, 381] on div "本页内容 配置 EVM/Solana 外部连接器" at bounding box center [1026, 563] width 241 height 886
